Goal: Communication & Community: Answer question/provide support

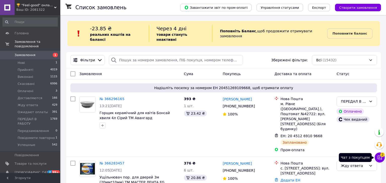
click at [377, 157] on icon at bounding box center [379, 158] width 4 height 4
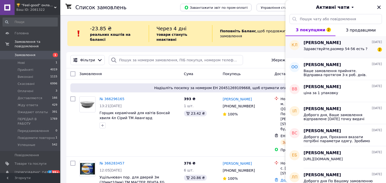
click at [313, 50] on span "Здравствуйте,размер 54-56 есть ?" at bounding box center [335, 49] width 64 height 4
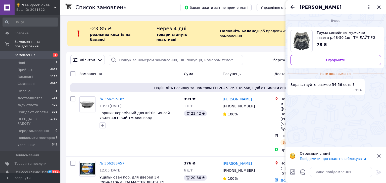
click at [332, 36] on span "Трусы семейные мужские газета р.48-50 1шт ТМ ЛАЙТ FG" at bounding box center [346, 35] width 60 height 10
click at [318, 171] on textarea at bounding box center [341, 172] width 62 height 10
paste textarea "[URL][DOMAIN_NAME]"
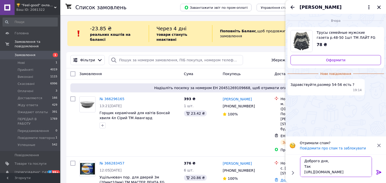
type textarea "Доброго дня, Так [URL][DOMAIN_NAME]"
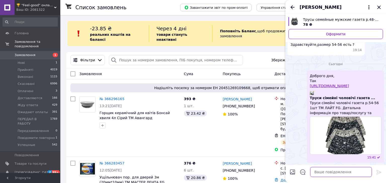
scroll to position [13, 0]
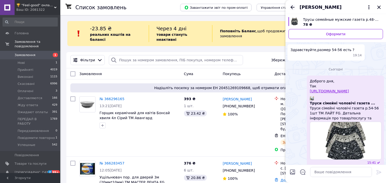
click at [291, 8] on icon "Назад" at bounding box center [292, 7] width 4 height 4
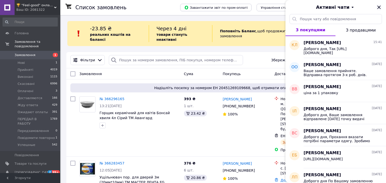
click at [380, 8] on icon "Закрити" at bounding box center [378, 7] width 6 height 6
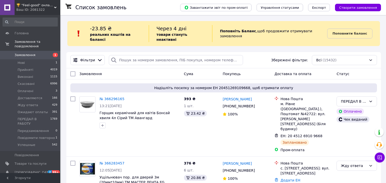
click at [53, 9] on div "Ваш ID: 2081322" at bounding box center [38, 10] width 44 height 5
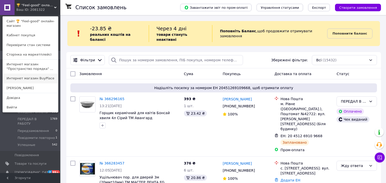
click at [37, 80] on link "Интернет магазин BuyPlace" at bounding box center [30, 79] width 55 height 10
